Goal: Consume media (video, audio)

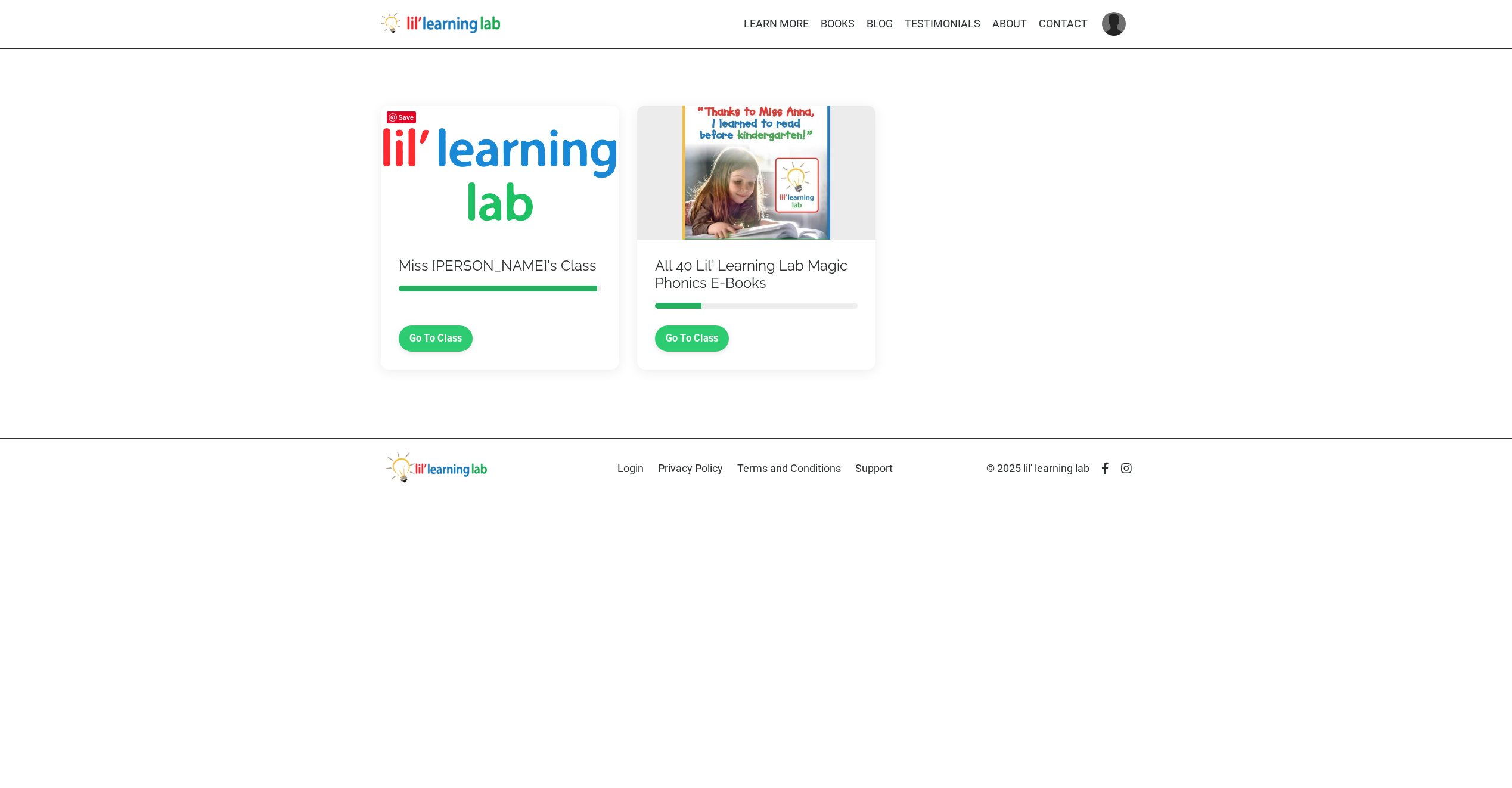
click at [480, 222] on img at bounding box center [500, 172] width 238 height 134
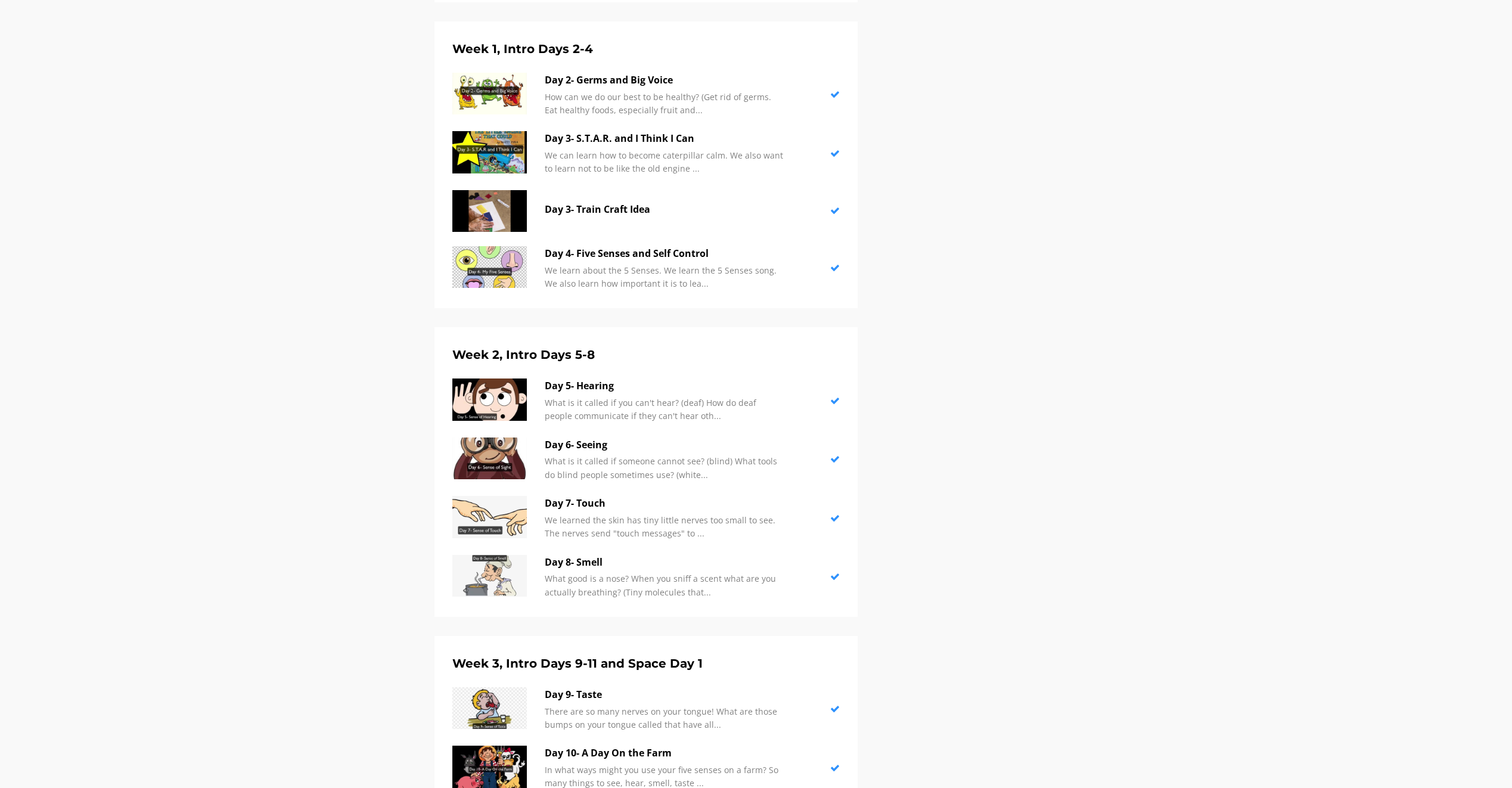
scroll to position [954, 0]
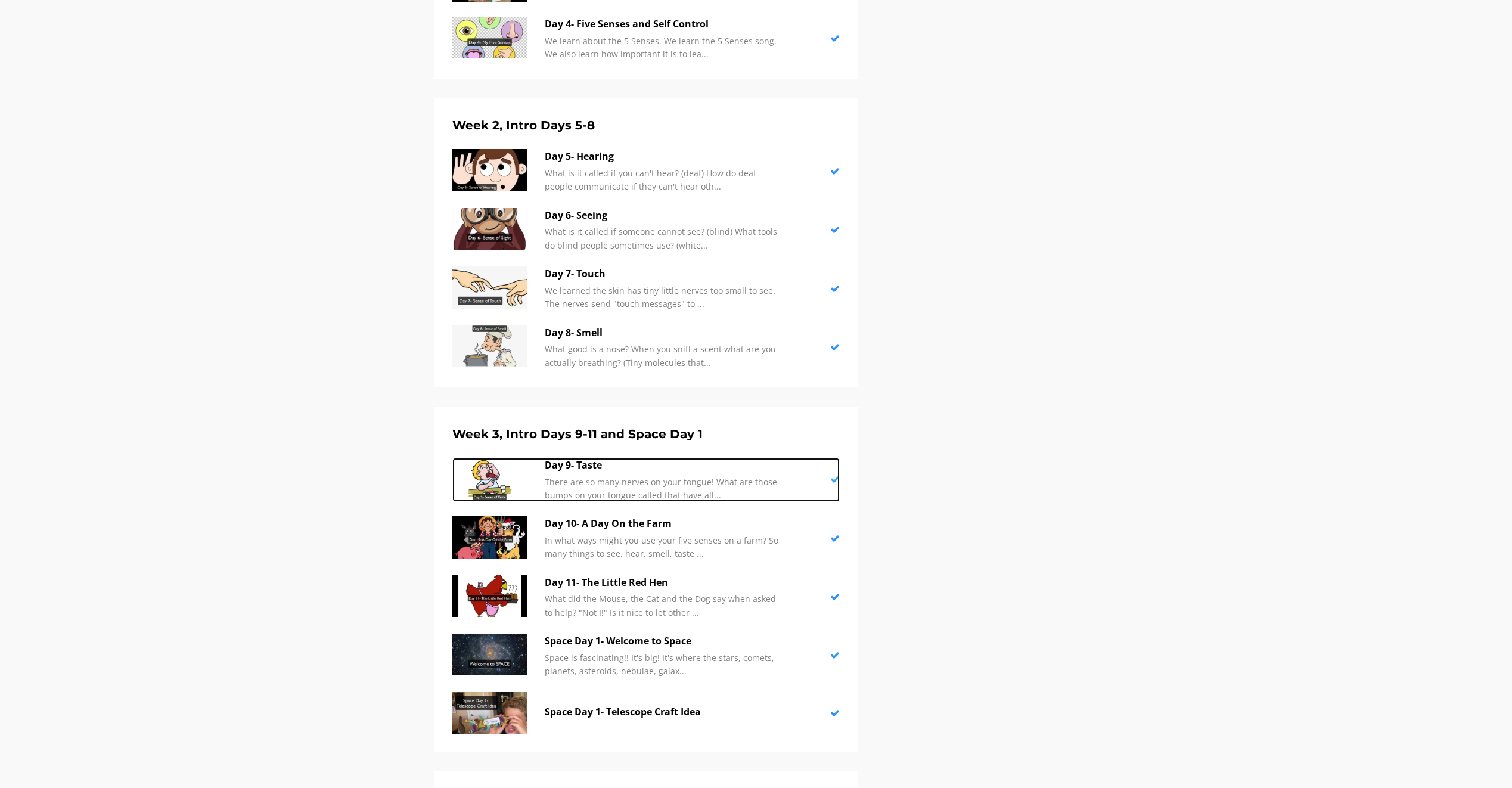
click at [483, 479] on img at bounding box center [489, 478] width 74 height 42
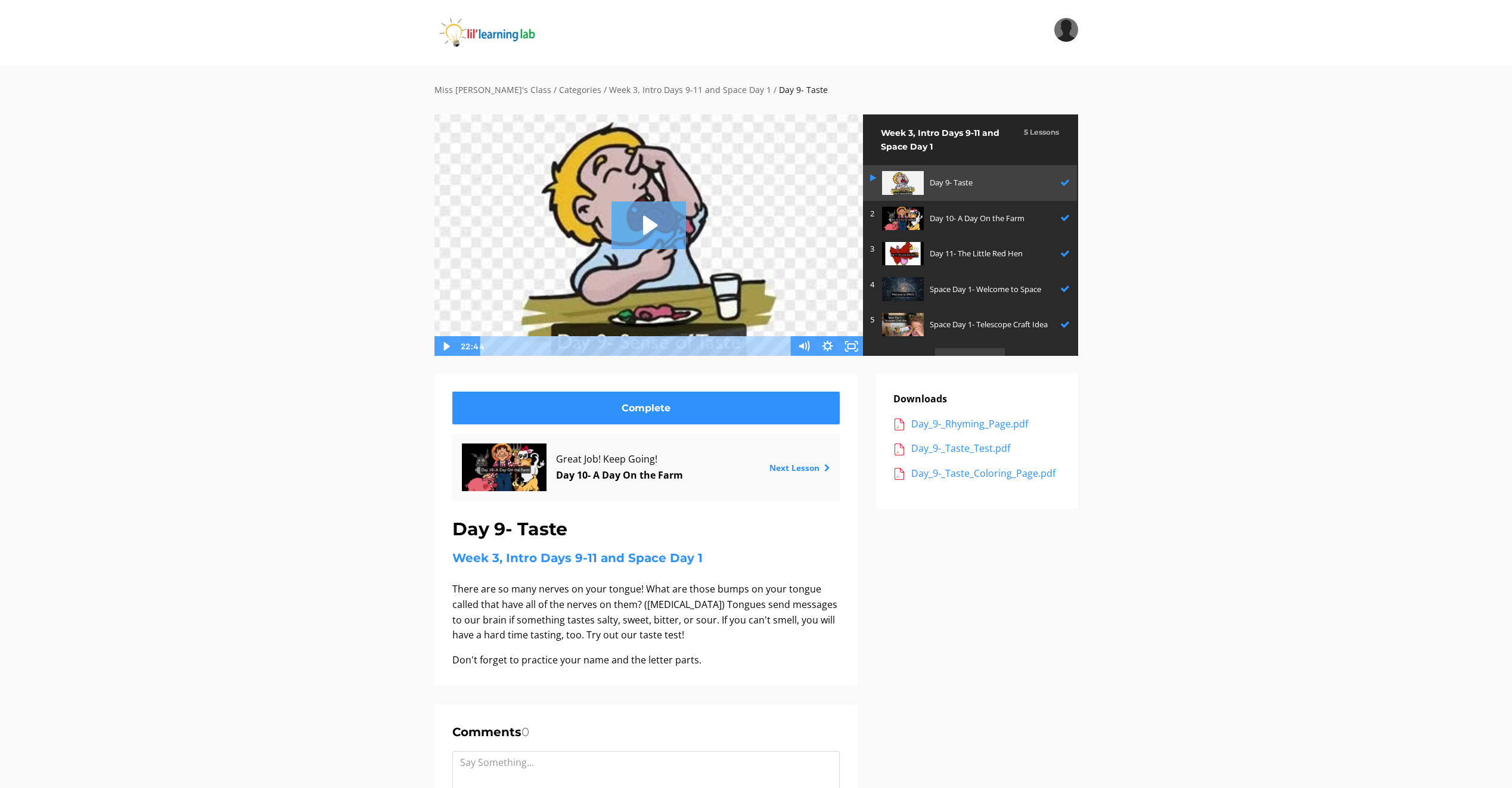
click at [643, 228] on icon "Play Video: sites/2147505858/video/KlWdE1fbShunjnttisae_Day_9-_Sense_of_Taste.m…" at bounding box center [648, 225] width 74 height 48
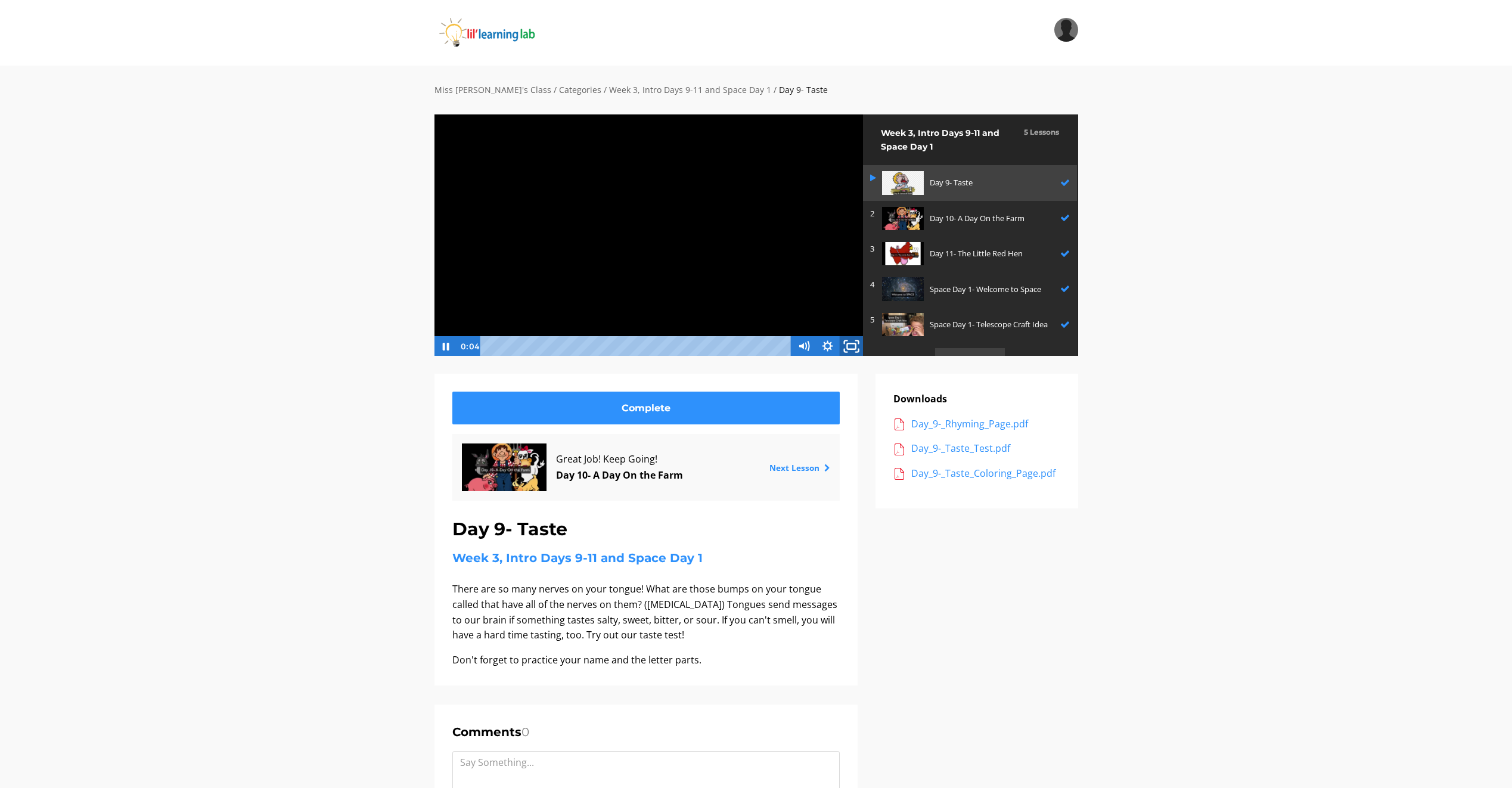
click at [843, 344] on icon "Fullscreen" at bounding box center [852, 346] width 28 height 24
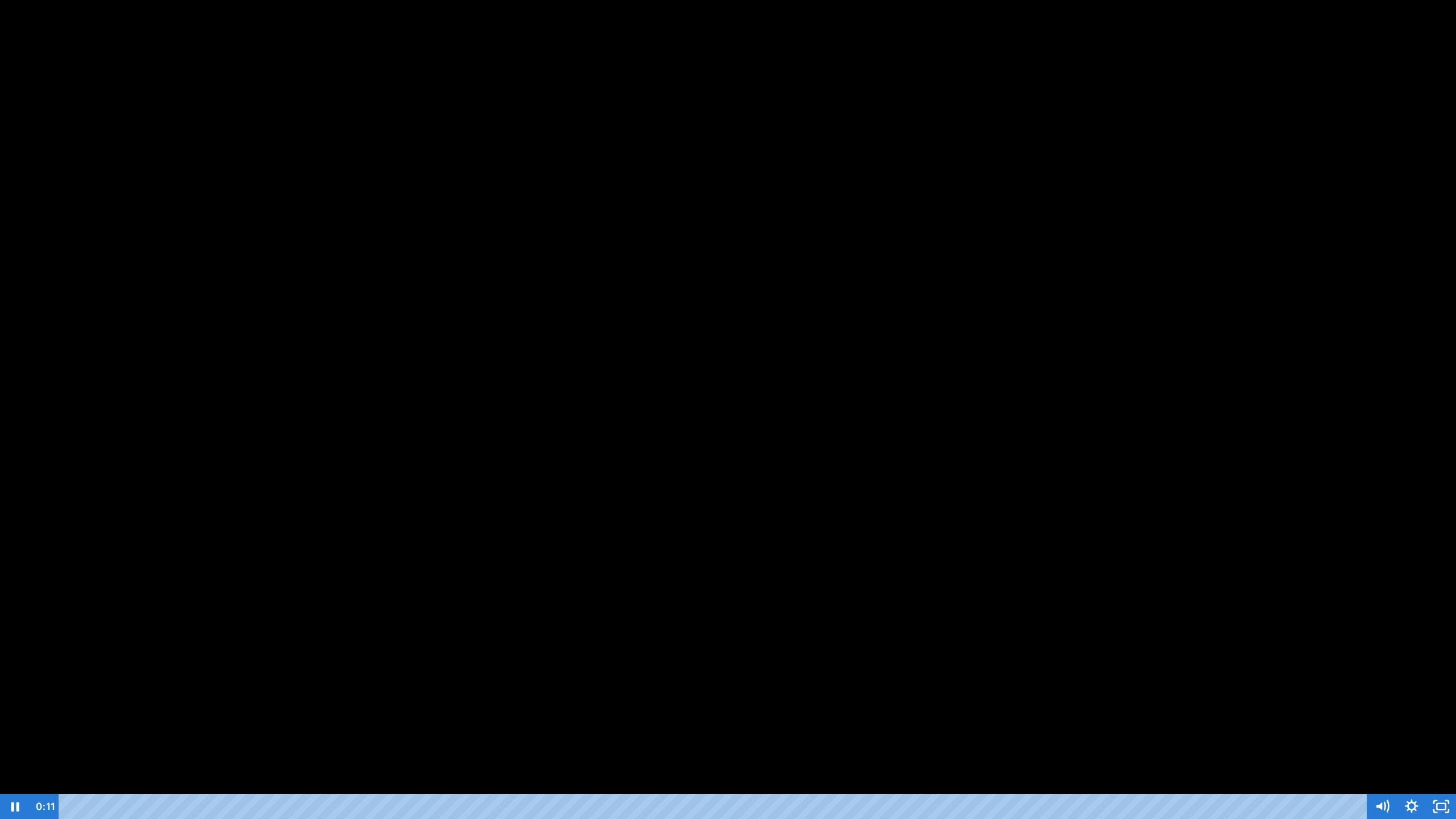
drag, startPoint x: 1093, startPoint y: 63, endPoint x: 1456, endPoint y: 386, distance: 485.9
click at [1442, 504] on div at bounding box center [728, 410] width 1456 height 819
drag, startPoint x: 1456, startPoint y: 386, endPoint x: 1453, endPoint y: 478, distance: 92.0
click at [1442, 478] on div at bounding box center [728, 410] width 1456 height 819
drag, startPoint x: 1424, startPoint y: 494, endPoint x: 1455, endPoint y: 536, distance: 52.2
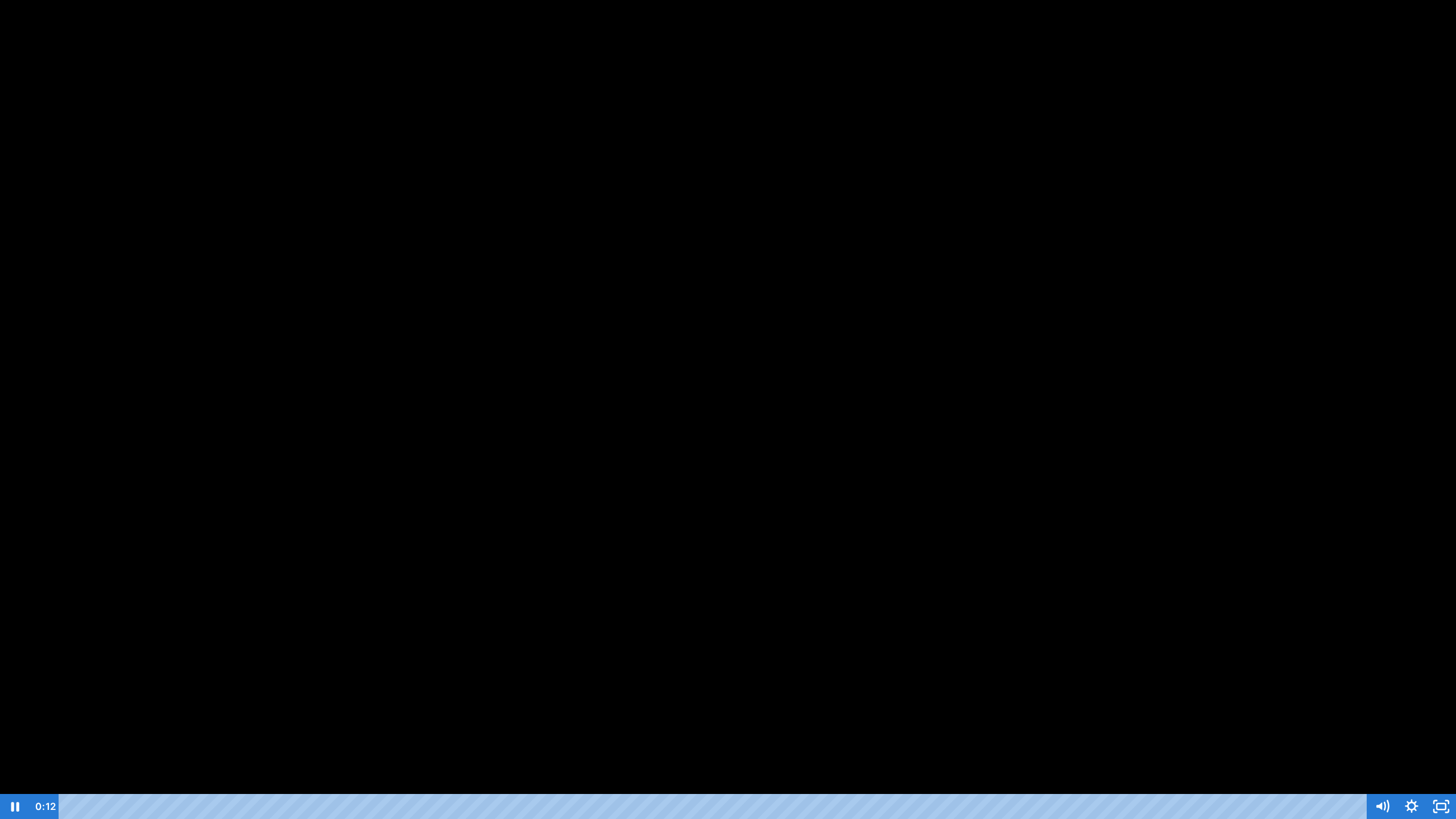
click at [1442, 536] on div at bounding box center [728, 410] width 1456 height 819
